Goal: Task Accomplishment & Management: Use online tool/utility

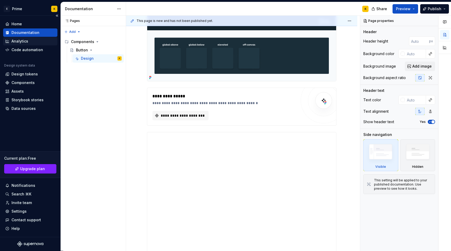
click at [26, 42] on div "Analytics" at bounding box center [19, 41] width 17 height 5
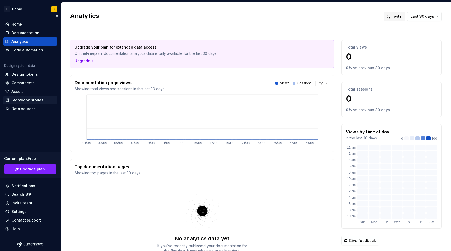
click at [34, 103] on div "Storybook stories" at bounding box center [27, 100] width 32 height 5
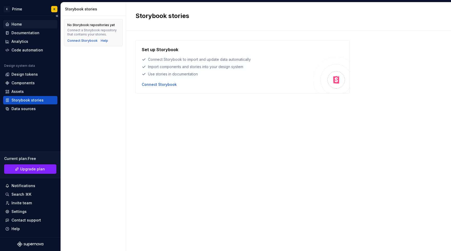
click at [25, 23] on div "Home" at bounding box center [30, 24] width 50 height 5
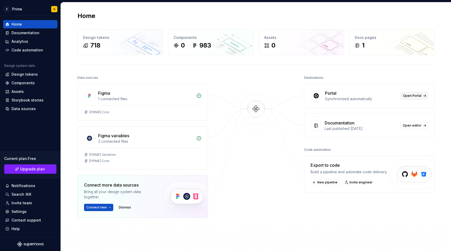
click at [418, 95] on span "Open Portal" at bounding box center [412, 96] width 19 height 4
click at [418, 124] on span "Open editor" at bounding box center [412, 125] width 19 height 4
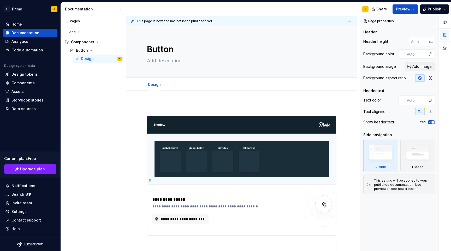
scroll to position [0, 0]
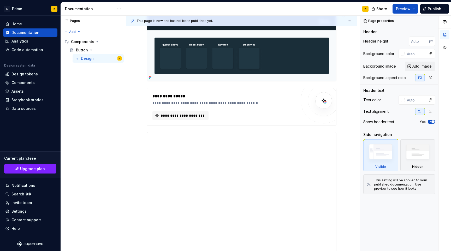
type textarea "*"
